Goal: Task Accomplishment & Management: Manage account settings

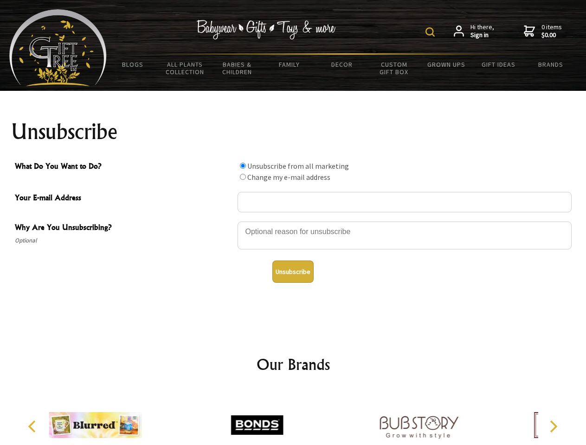
click at [431, 32] on img at bounding box center [429, 31] width 9 height 9
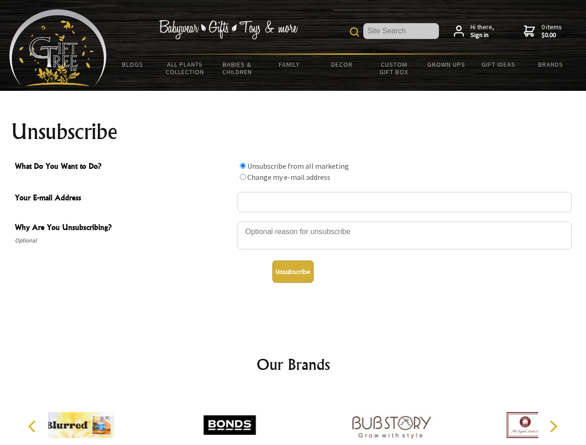
click at [293, 221] on div at bounding box center [404, 237] width 334 height 32
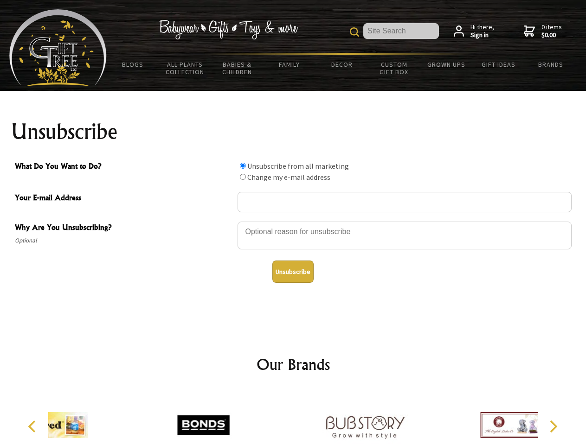
click at [243, 166] on input "What Do You Want to Do?" at bounding box center [243, 166] width 6 height 6
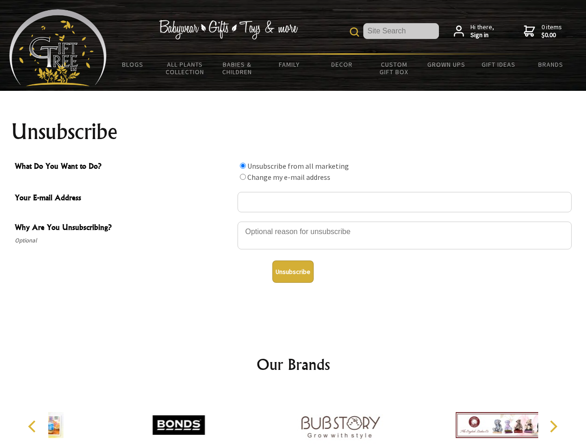
click at [243, 177] on input "What Do You Want to Do?" at bounding box center [243, 177] width 6 height 6
radio input "true"
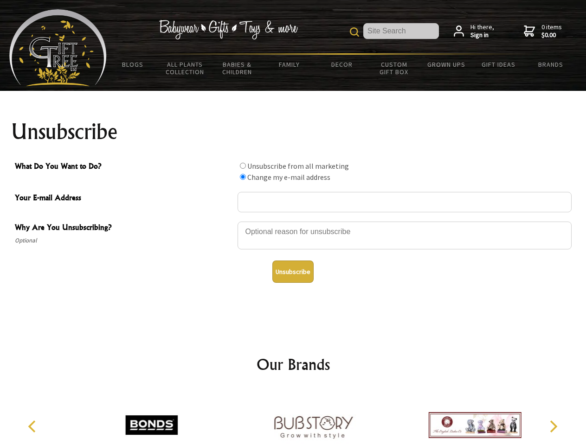
click at [293, 272] on button "Unsubscribe" at bounding box center [292, 272] width 41 height 22
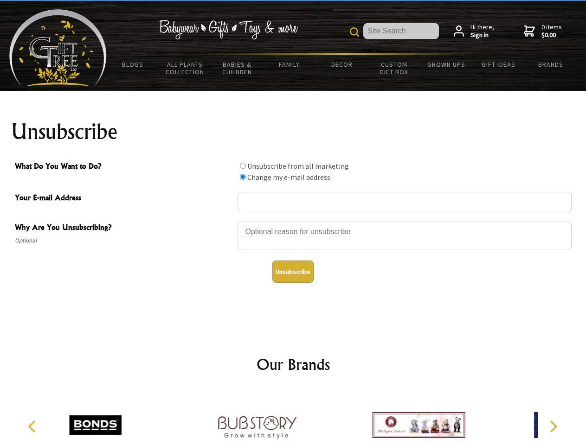
click at [33, 427] on icon "Previous" at bounding box center [33, 427] width 12 height 12
click at [553, 427] on icon "Next" at bounding box center [552, 427] width 12 height 12
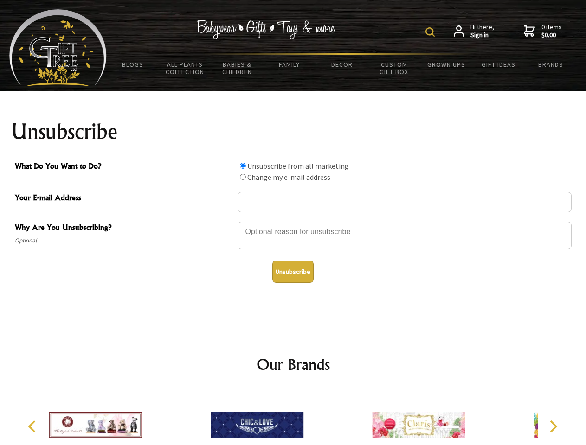
click at [431, 32] on img at bounding box center [429, 31] width 9 height 9
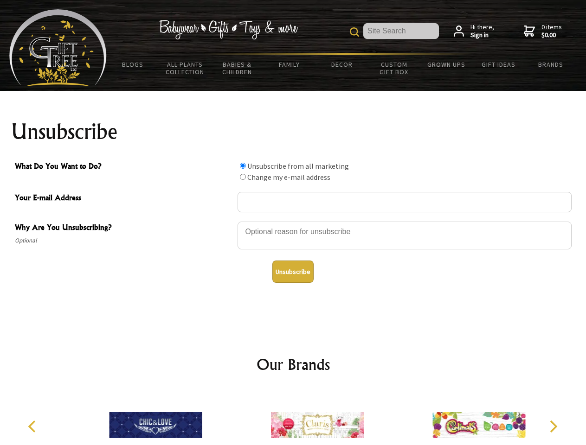
click at [293, 221] on div at bounding box center [404, 237] width 334 height 32
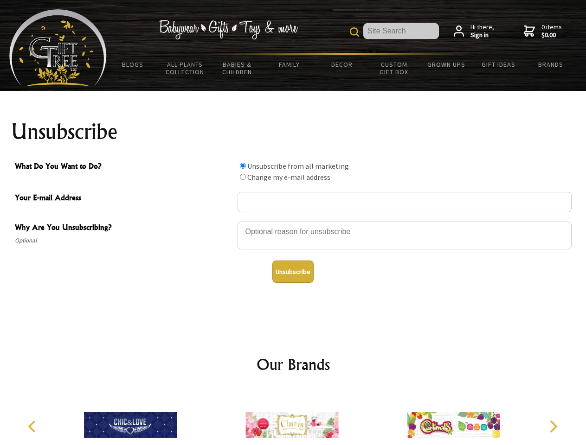
click at [243, 166] on input "What Do You Want to Do?" at bounding box center [243, 166] width 6 height 6
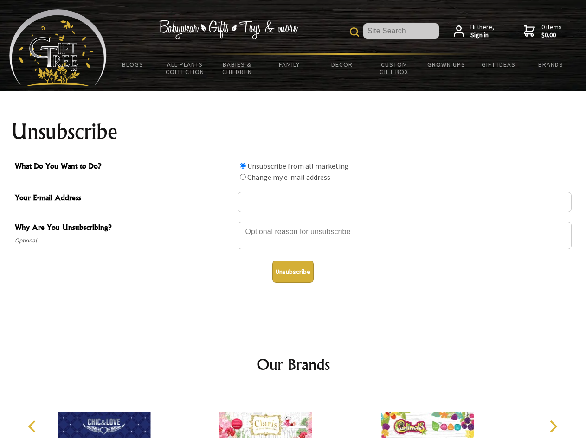
click at [243, 177] on input "What Do You Want to Do?" at bounding box center [243, 177] width 6 height 6
radio input "true"
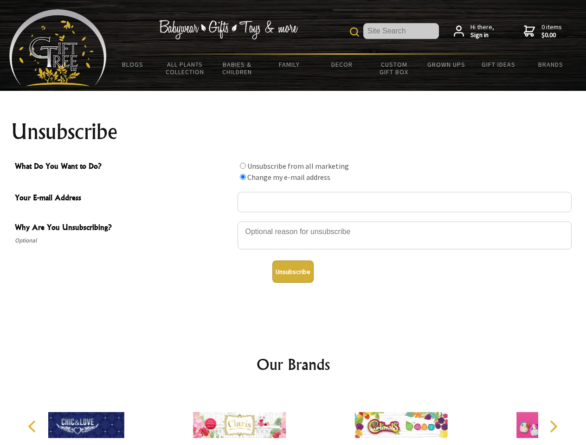
click at [293, 272] on button "Unsubscribe" at bounding box center [292, 272] width 41 height 22
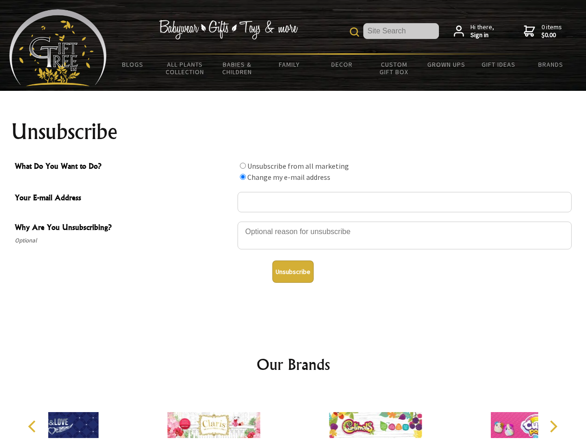
click at [33, 427] on icon "Previous" at bounding box center [33, 427] width 12 height 12
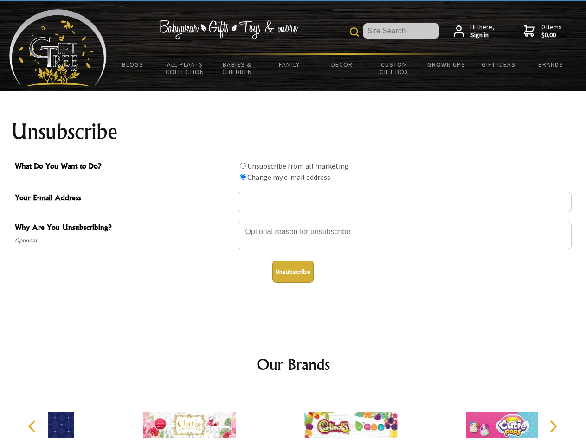
click at [553, 427] on icon "Next" at bounding box center [552, 427] width 12 height 12
